Goal: Navigation & Orientation: Find specific page/section

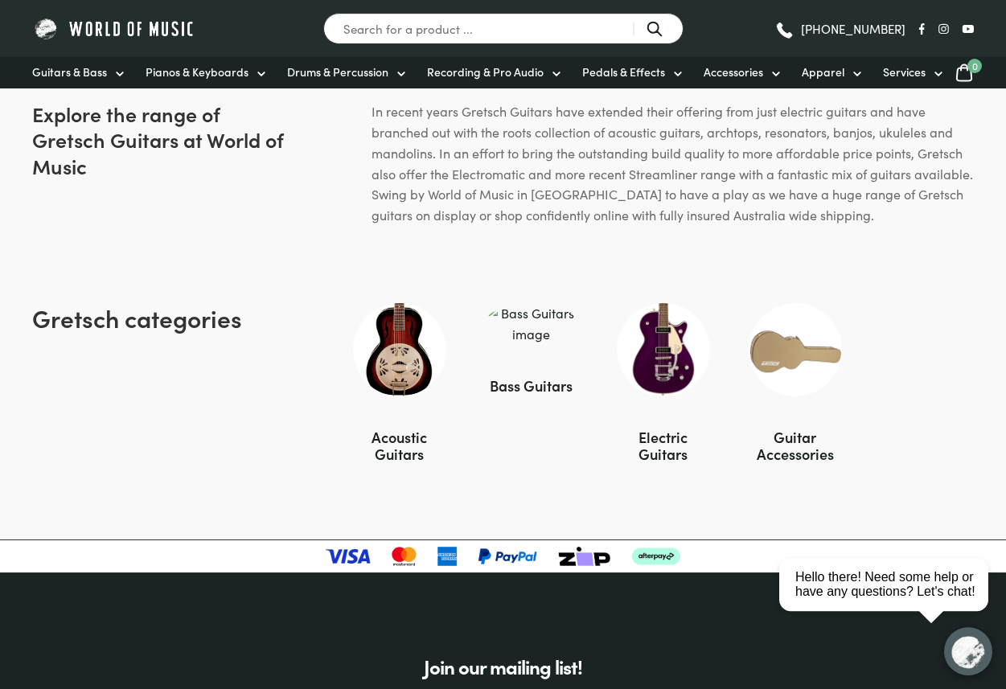
scroll to position [925, 0]
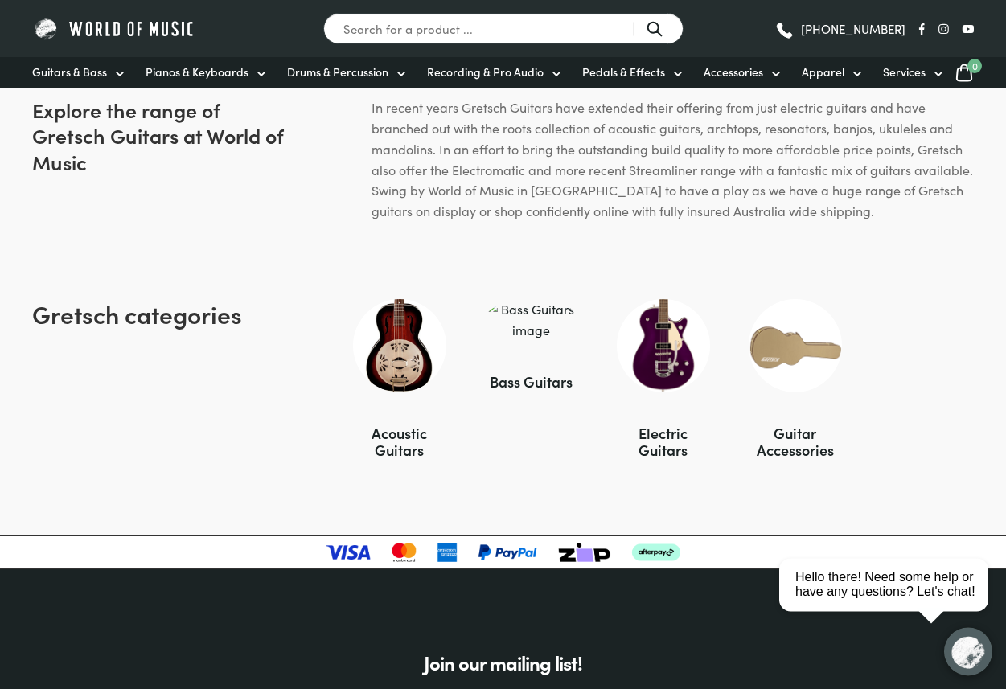
click at [412, 425] on div "Acoustic Guitars" at bounding box center [399, 442] width 93 height 34
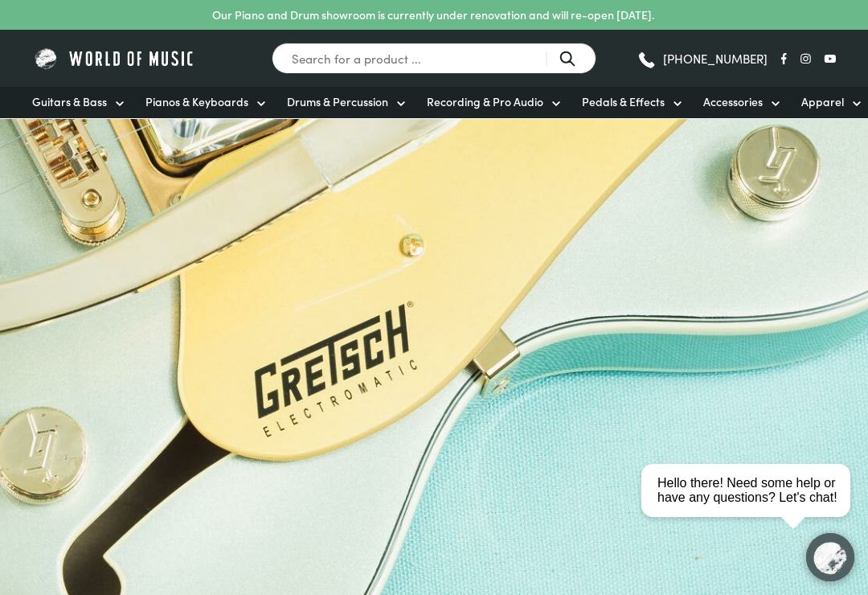
scroll to position [1045, 69]
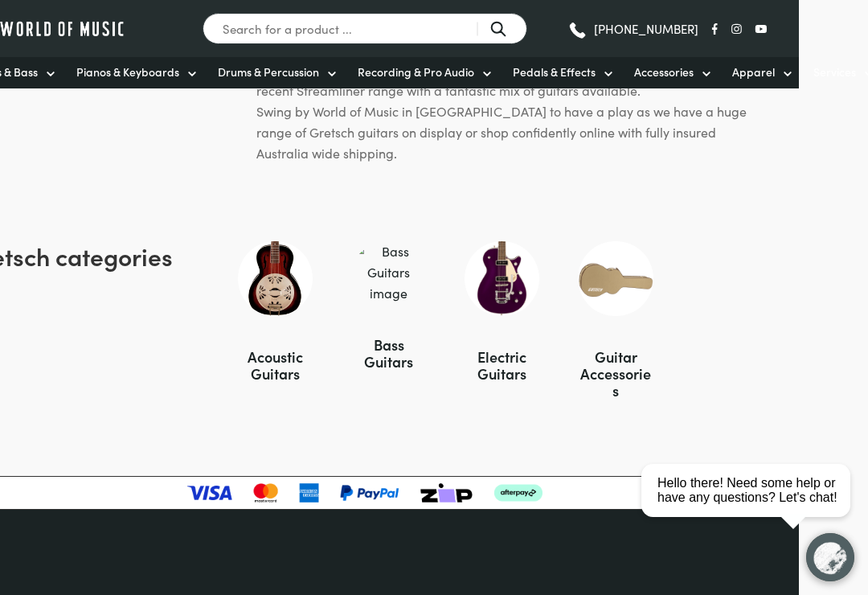
click at [511, 350] on div "Electric Guitars" at bounding box center [502, 365] width 75 height 34
click at [264, 348] on div "Acoustic Guitars" at bounding box center [275, 365] width 75 height 34
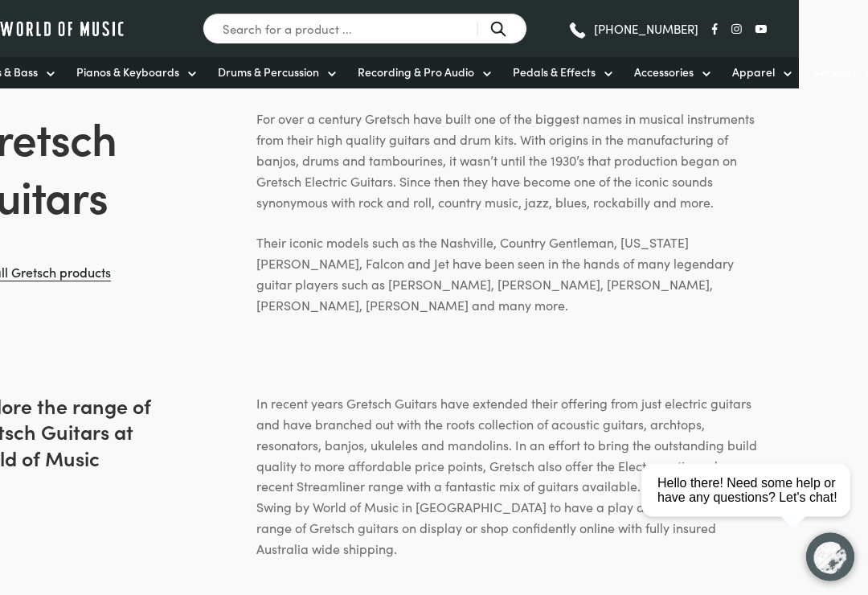
scroll to position [626, 69]
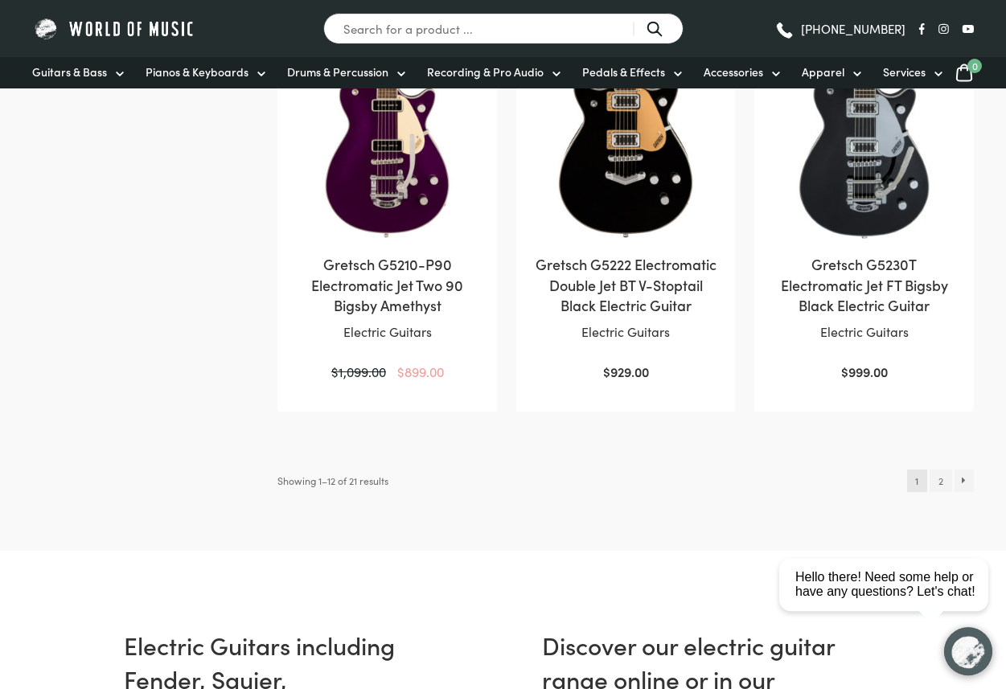
scroll to position [1607, 0]
click at [969, 488] on link "→" at bounding box center [964, 480] width 20 height 23
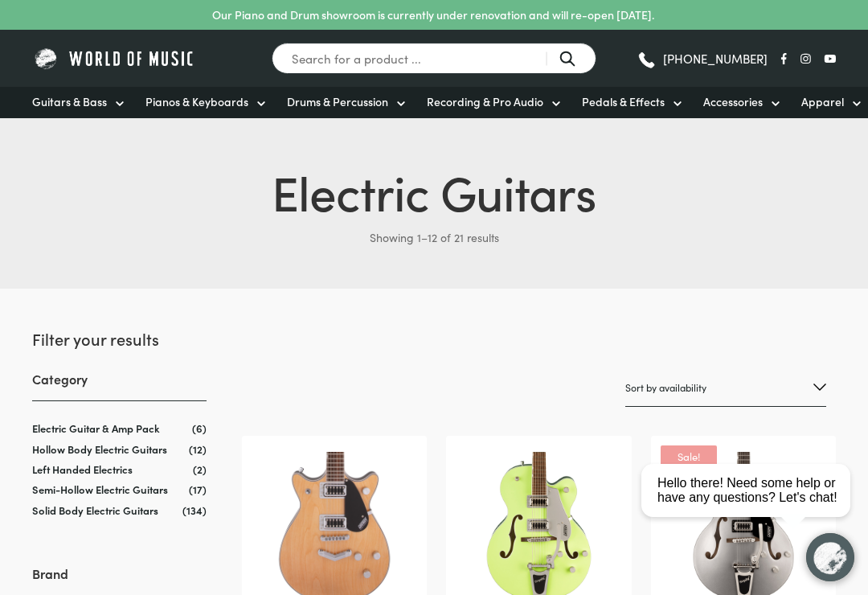
scroll to position [1648, 69]
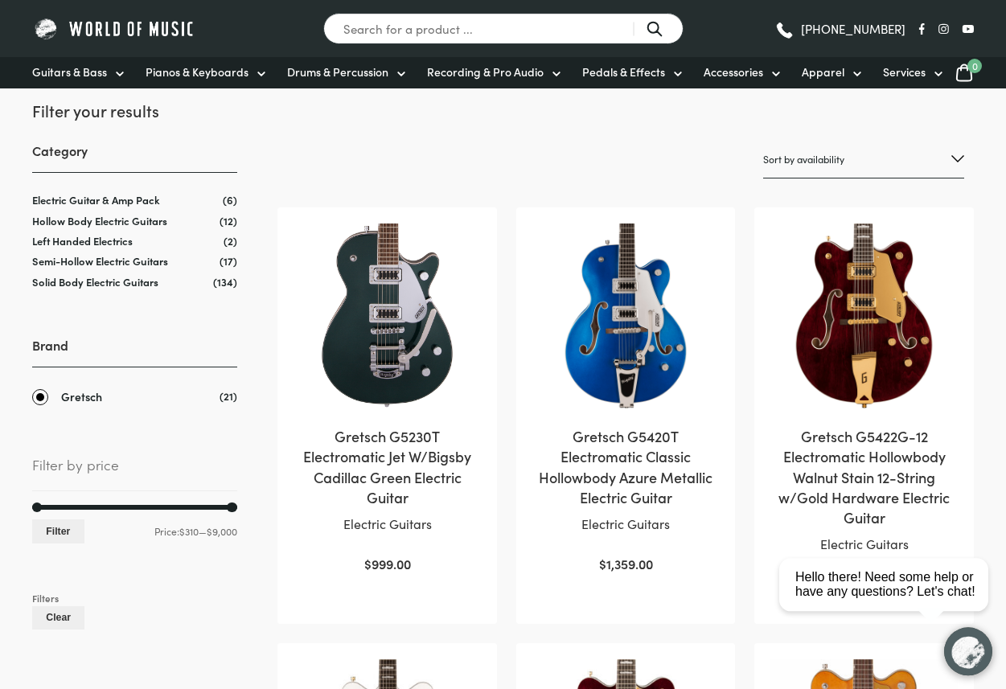
scroll to position [209, 0]
